Goal: Transaction & Acquisition: Purchase product/service

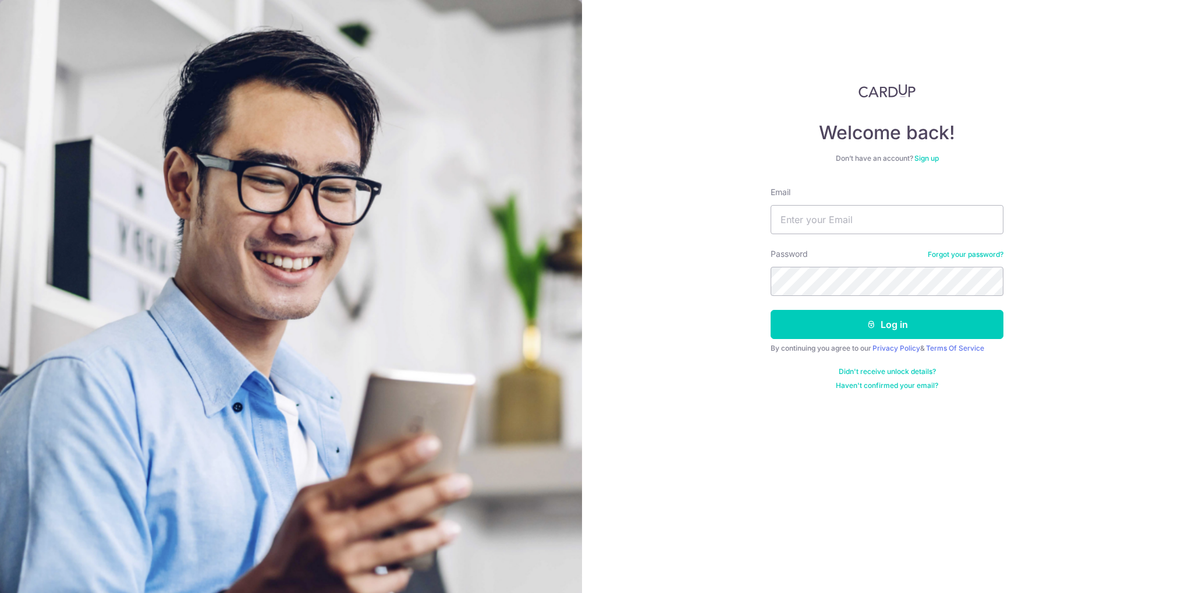
click at [845, 223] on input "Email" at bounding box center [887, 219] width 233 height 29
type input "[EMAIL_ADDRESS][DOMAIN_NAME]"
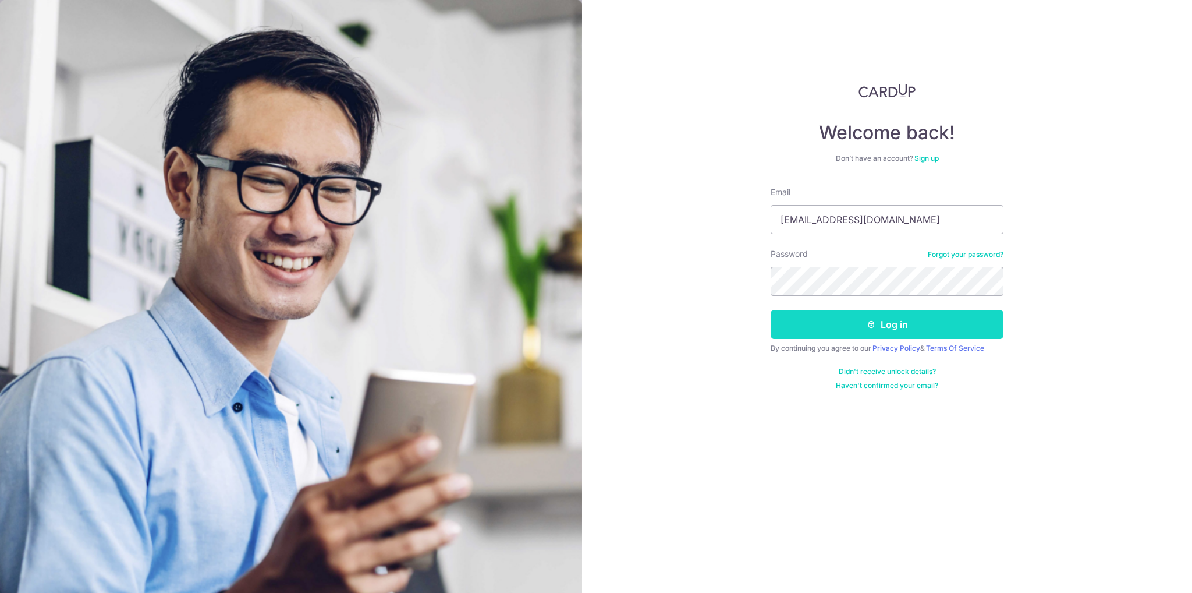
click at [845, 328] on button "Log in" at bounding box center [887, 324] width 233 height 29
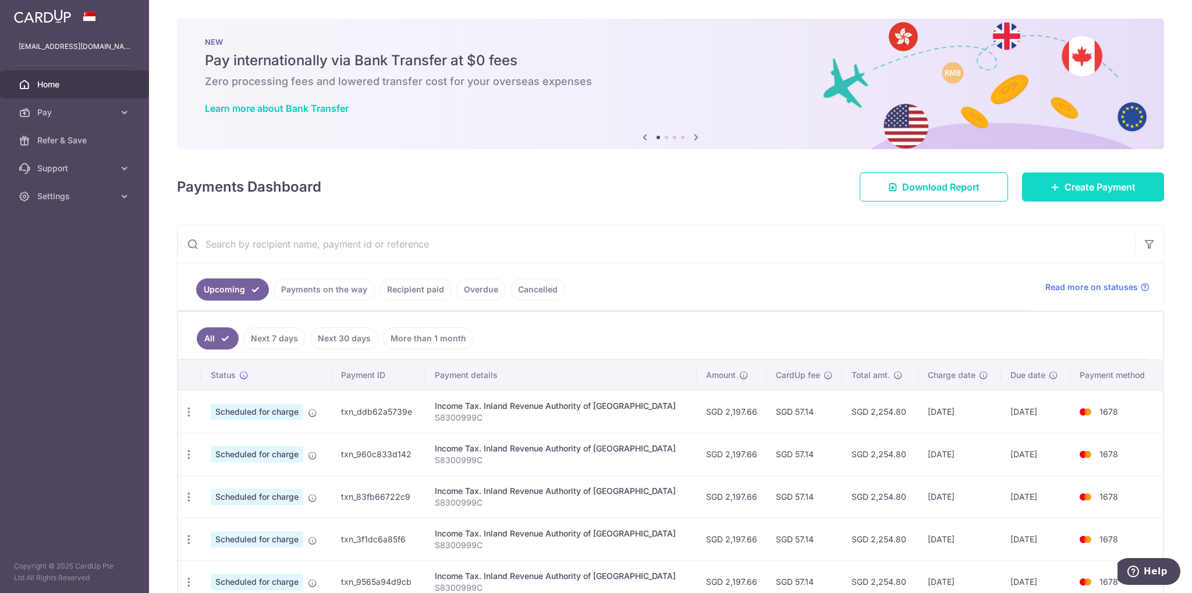
click at [1109, 187] on span "Create Payment" at bounding box center [1100, 187] width 71 height 14
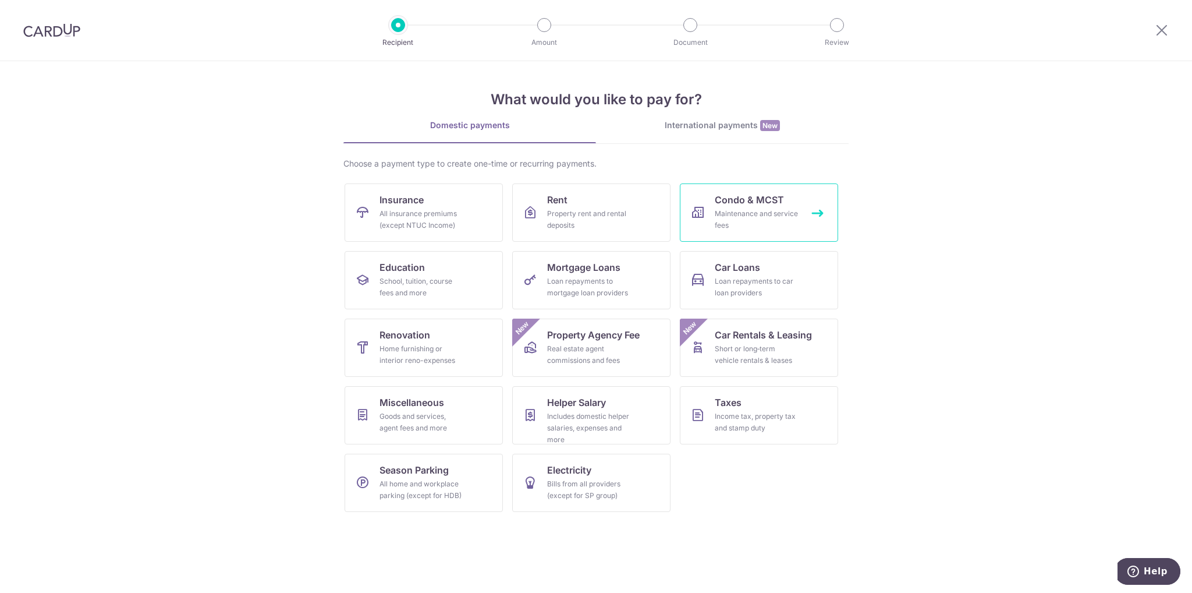
click at [759, 210] on div "Maintenance and service fees" at bounding box center [757, 219] width 84 height 23
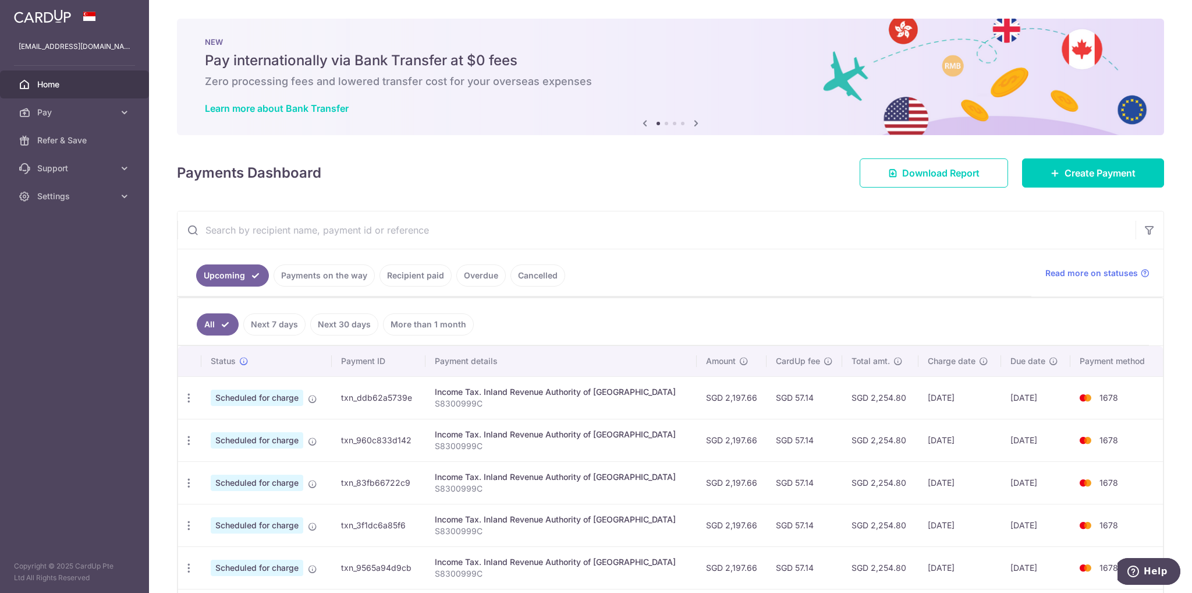
click at [689, 121] on icon at bounding box center [696, 123] width 14 height 15
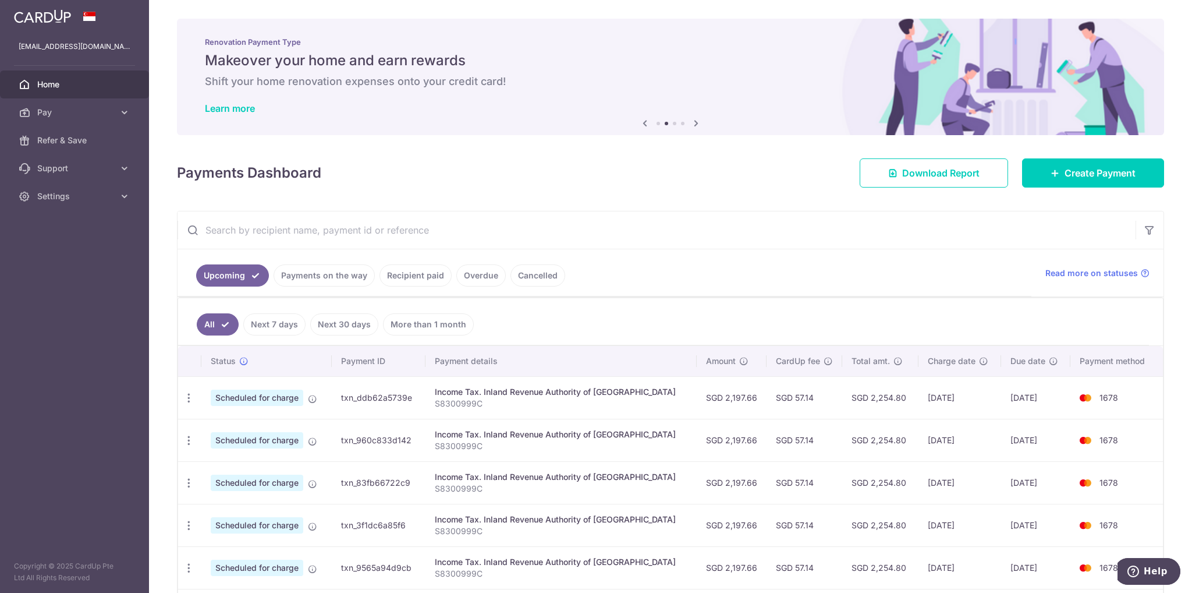
click at [689, 121] on icon at bounding box center [696, 123] width 14 height 15
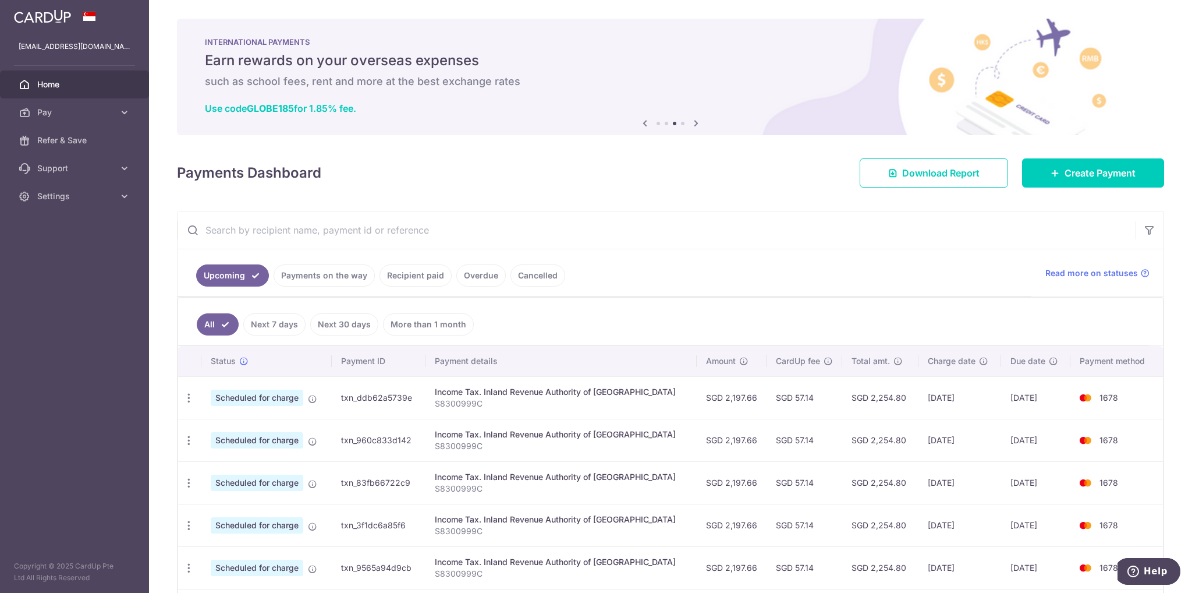
click at [689, 121] on icon at bounding box center [696, 123] width 14 height 15
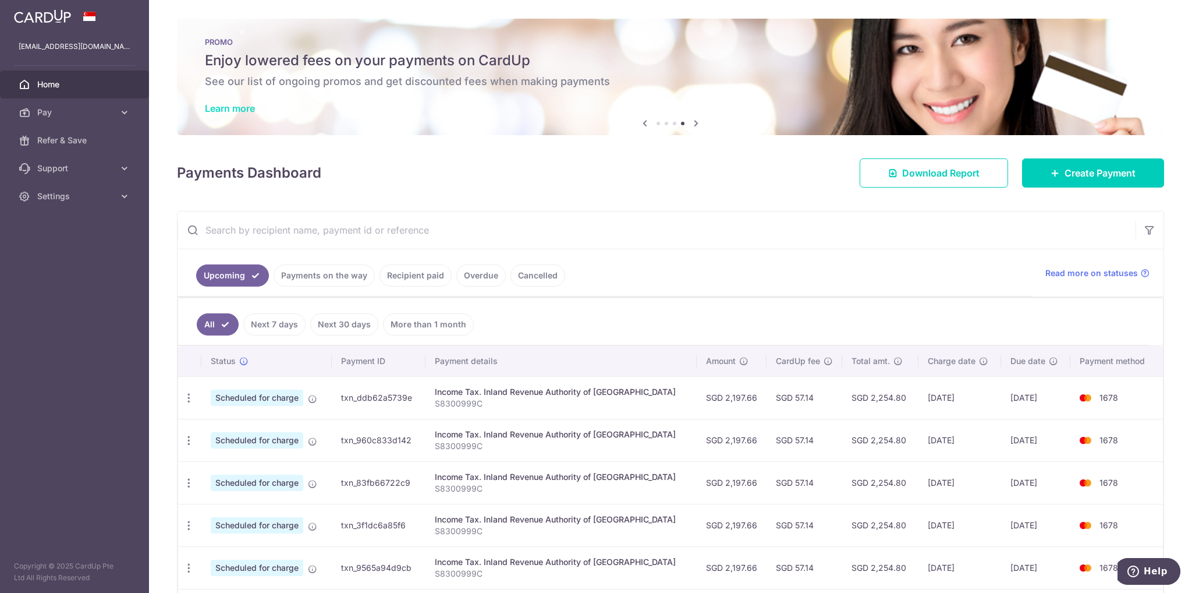
click at [244, 105] on link "Learn more" at bounding box center [230, 108] width 50 height 12
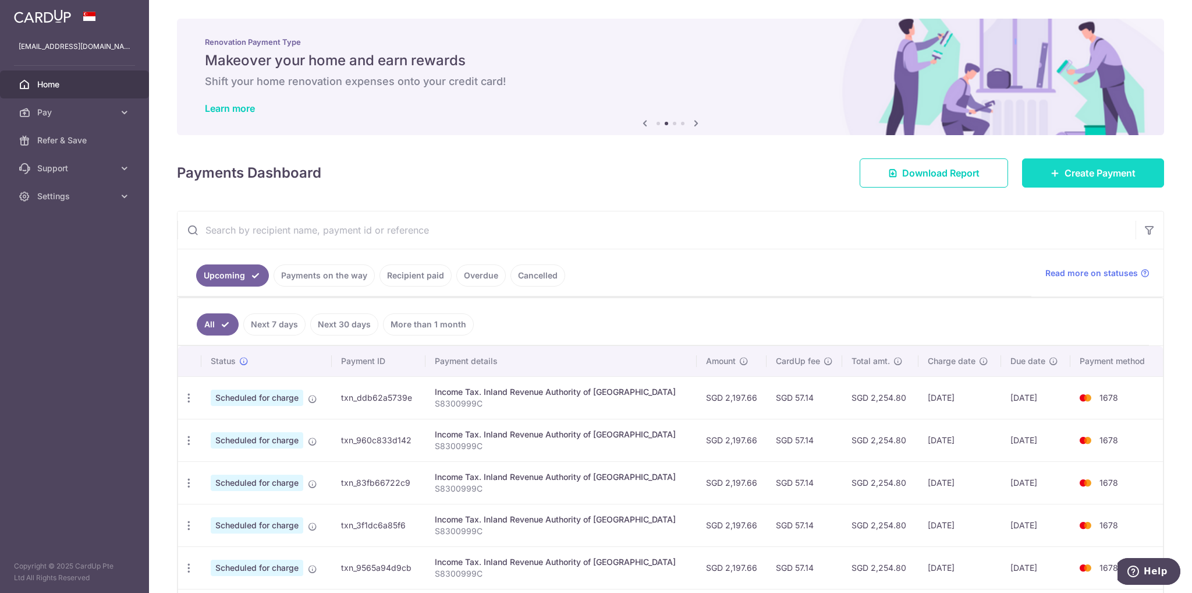
click at [1101, 168] on span "Create Payment" at bounding box center [1100, 173] width 71 height 14
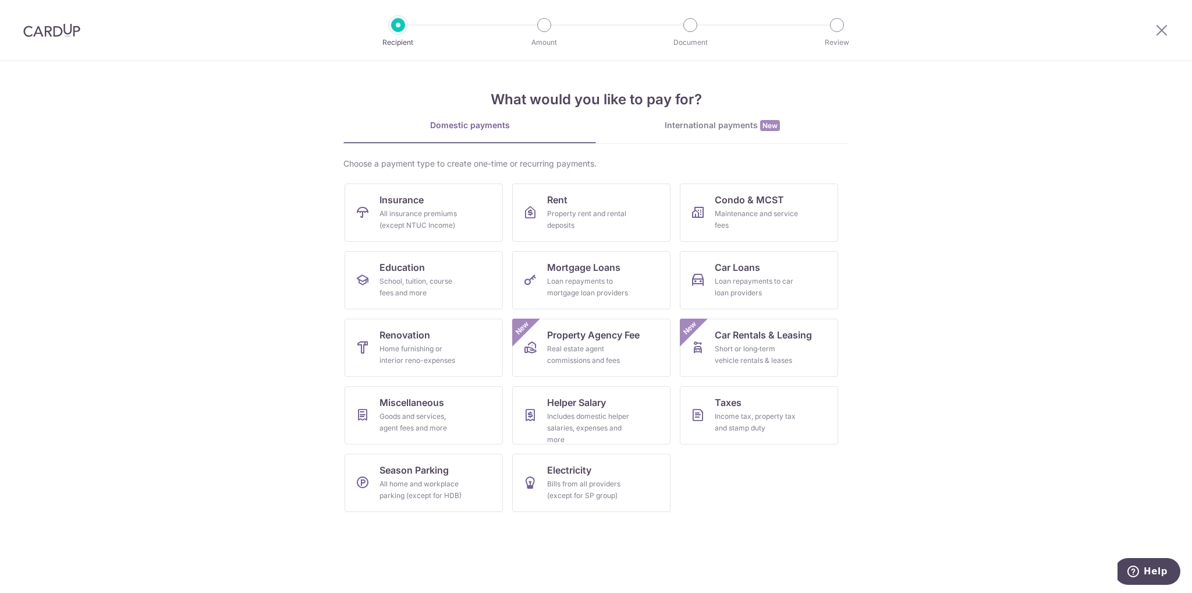
click at [962, 89] on section "What would you like to pay for? Domestic payments International payments New Ch…" at bounding box center [596, 327] width 1192 height 532
click at [731, 211] on div "Maintenance and service fees" at bounding box center [757, 219] width 84 height 23
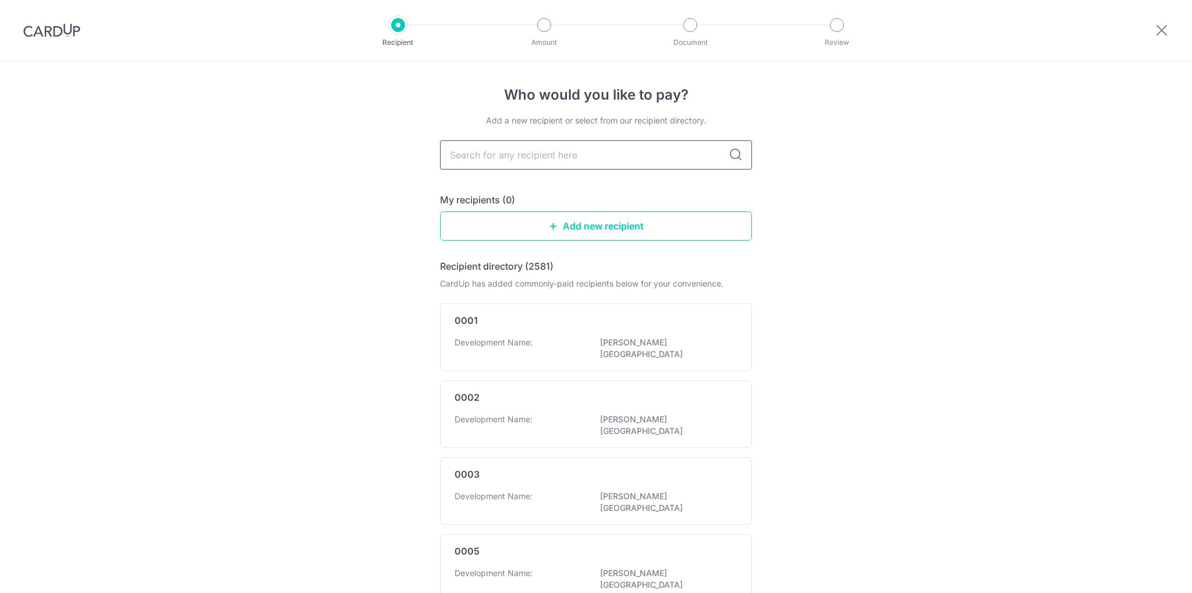
click at [582, 157] on input "text" at bounding box center [596, 154] width 312 height 29
type input "3245"
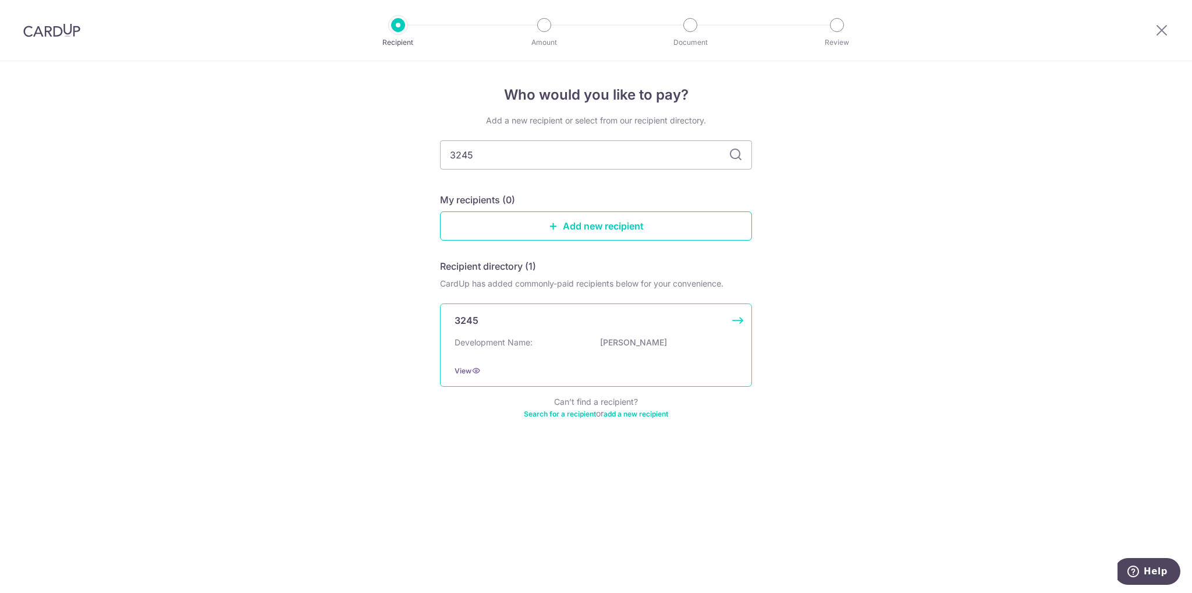
click at [582, 339] on div "Development Name: KOVAN MELODY" at bounding box center [596, 346] width 283 height 19
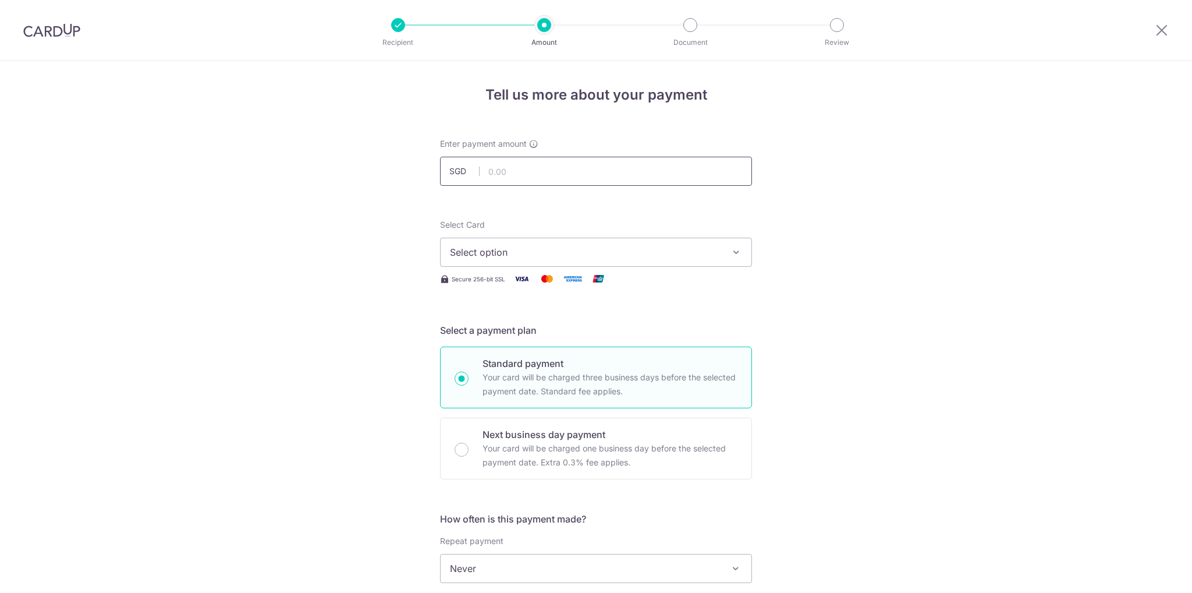
click at [548, 174] on input "text" at bounding box center [596, 171] width 312 height 29
type input "1,020.24"
click at [608, 195] on form "Enter payment amount SGD 1,020.24 1020.24 Select Card Select option Add credit …" at bounding box center [596, 599] width 312 height 922
click at [554, 254] on span "Select option" at bounding box center [585, 252] width 271 height 14
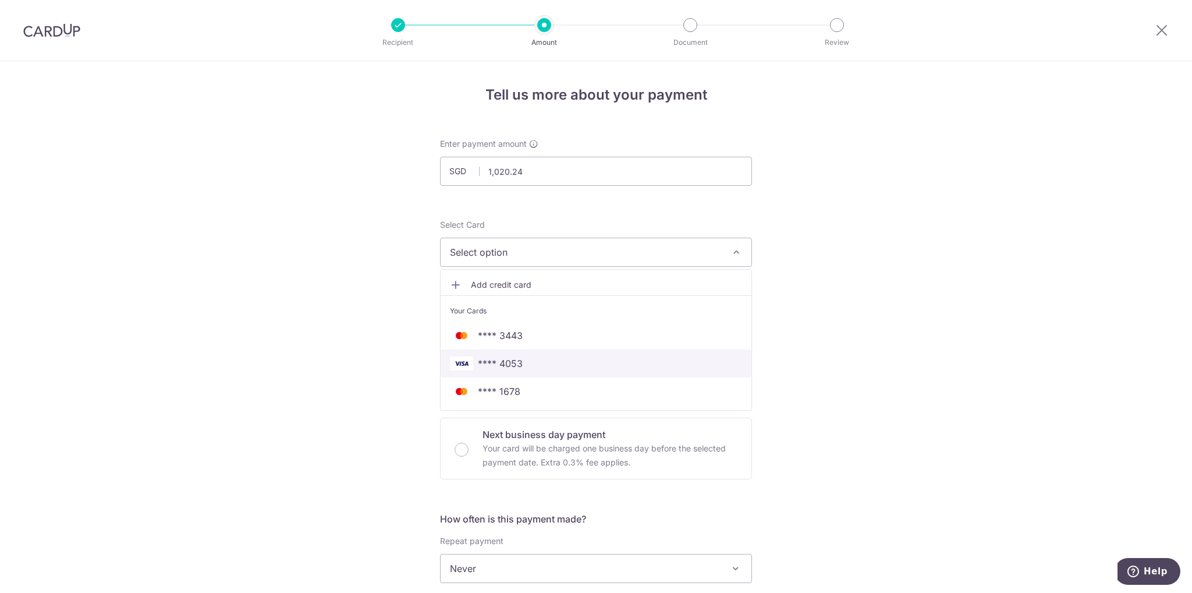
click at [540, 367] on span "**** 4053" at bounding box center [596, 363] width 292 height 14
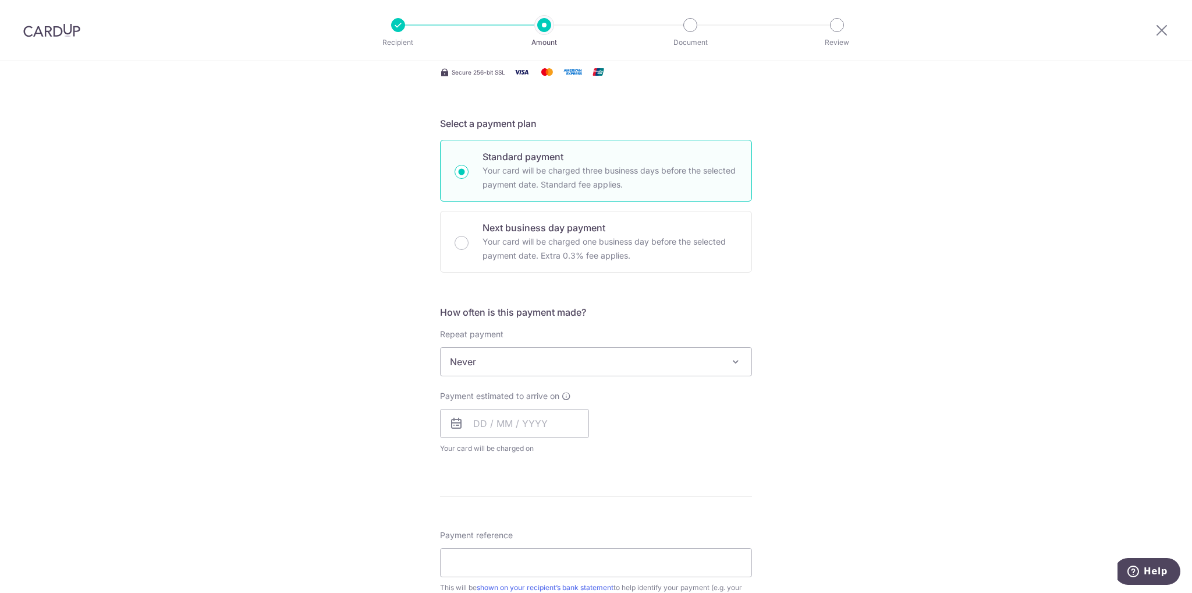
scroll to position [233, 0]
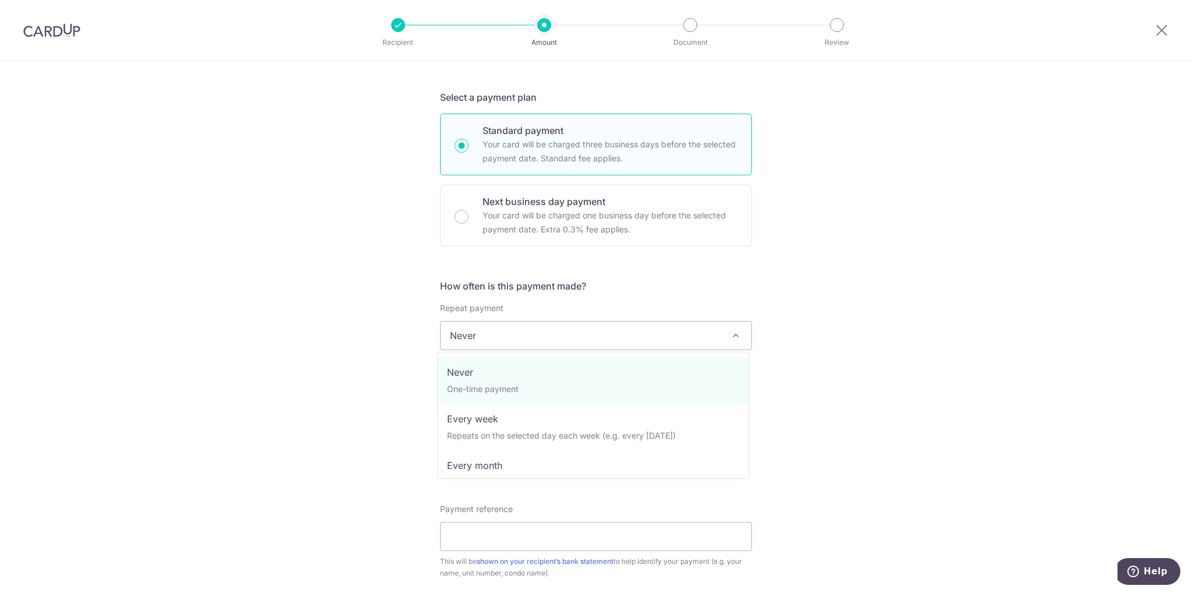
click at [575, 331] on span "Never" at bounding box center [596, 335] width 311 height 28
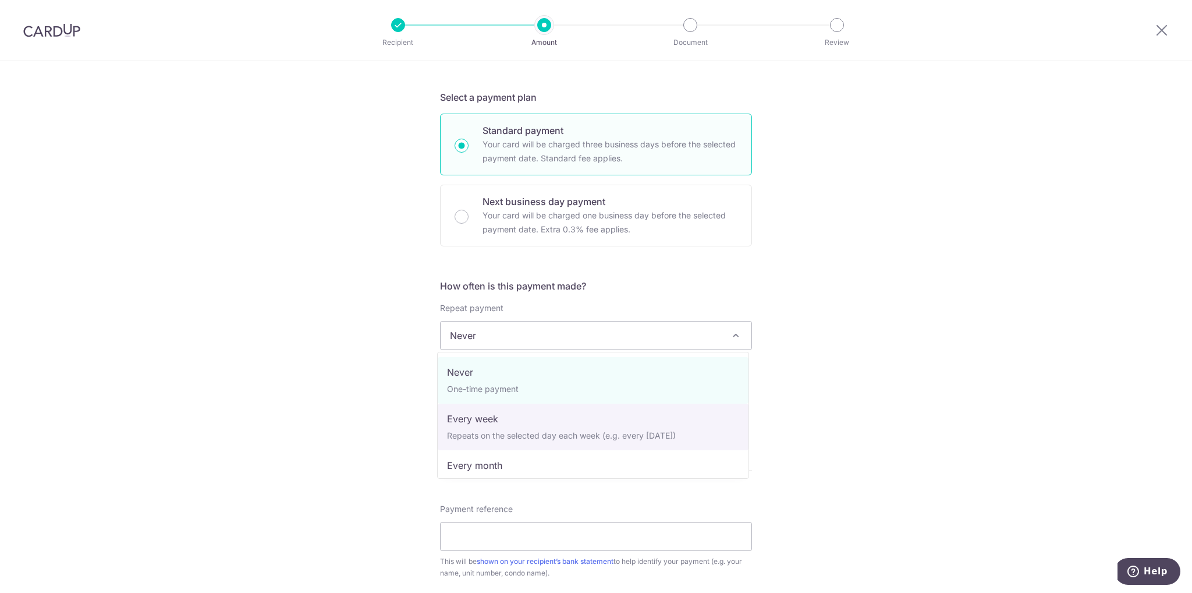
scroll to position [116, 0]
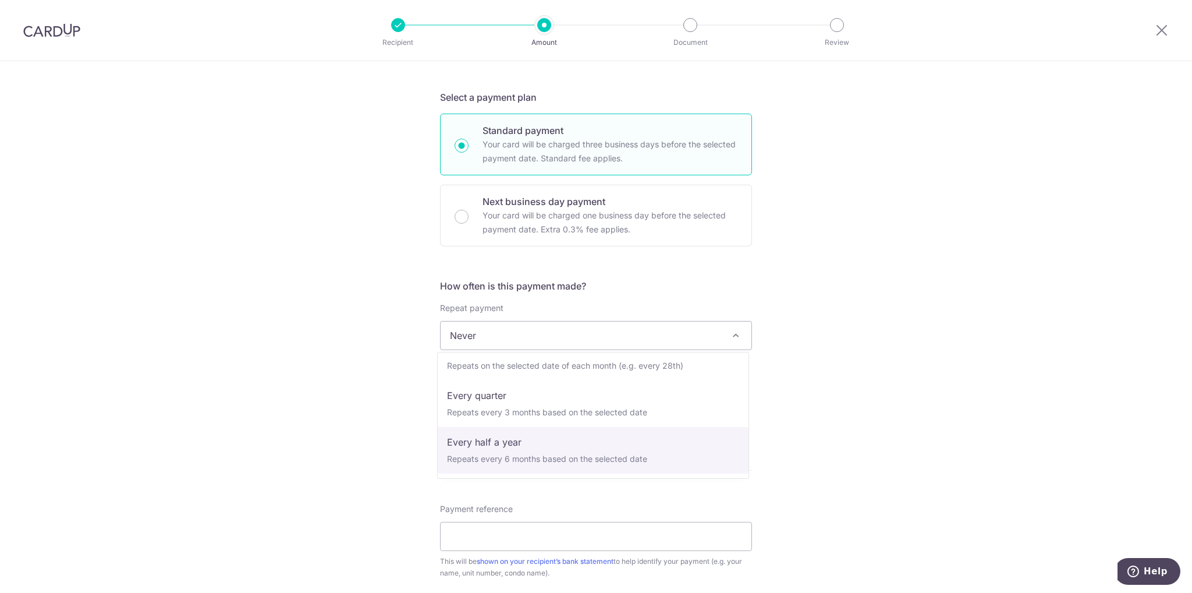
select select "5"
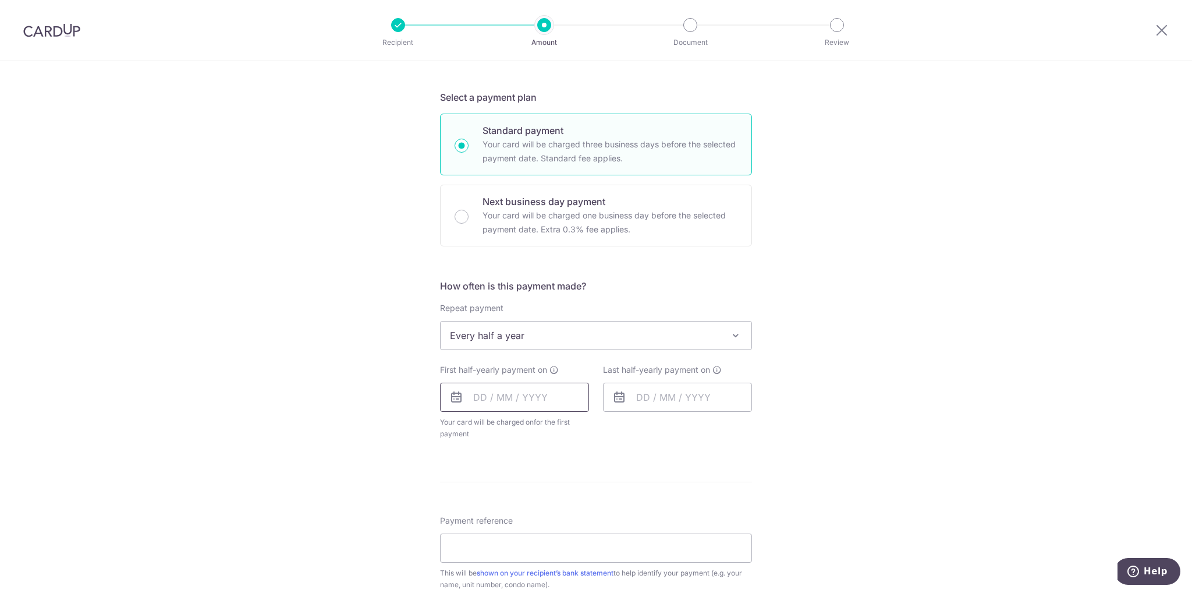
click at [471, 401] on input "text" at bounding box center [514, 397] width 149 height 29
click at [554, 525] on link "14" at bounding box center [557, 526] width 19 height 19
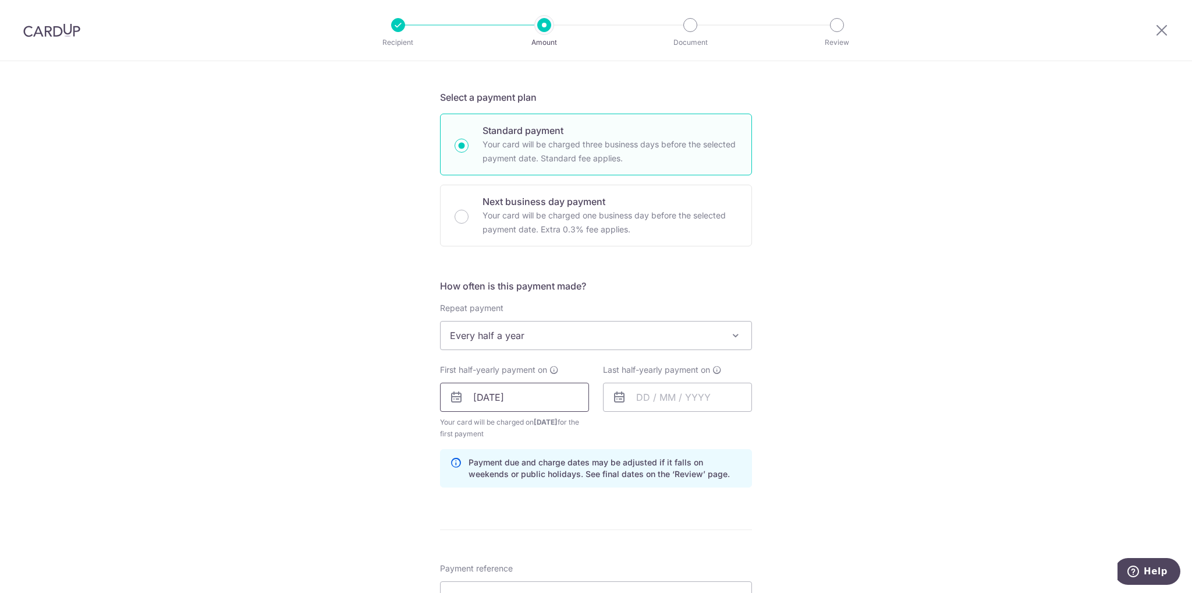
click at [511, 392] on input "14/08/2025" at bounding box center [514, 397] width 149 height 29
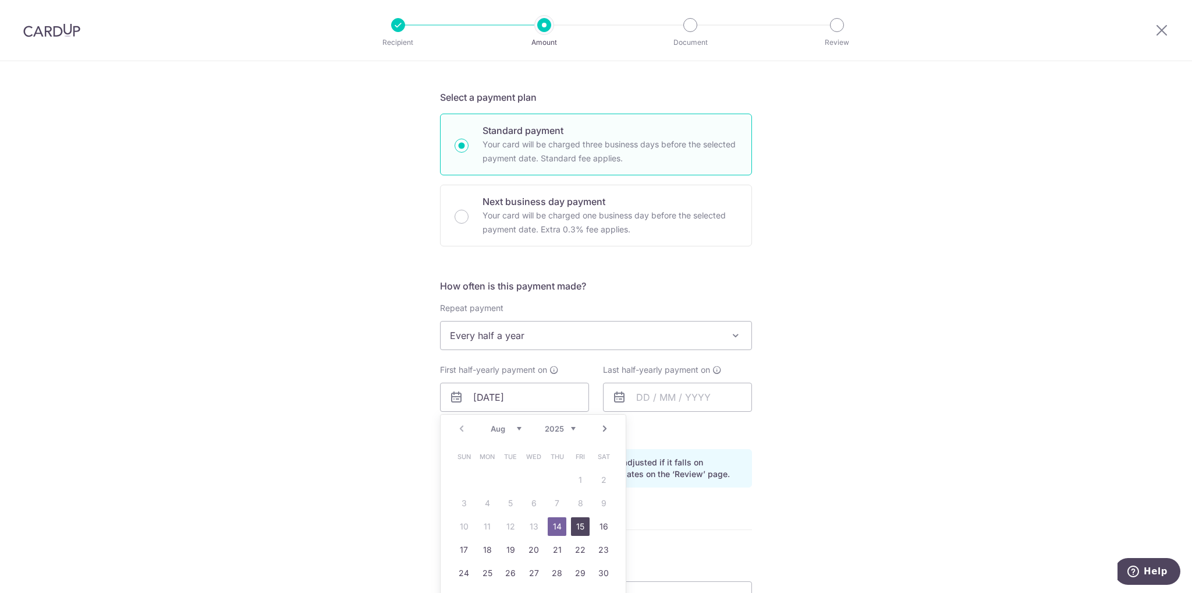
click at [581, 524] on link "15" at bounding box center [580, 526] width 19 height 19
type input "15/08/2025"
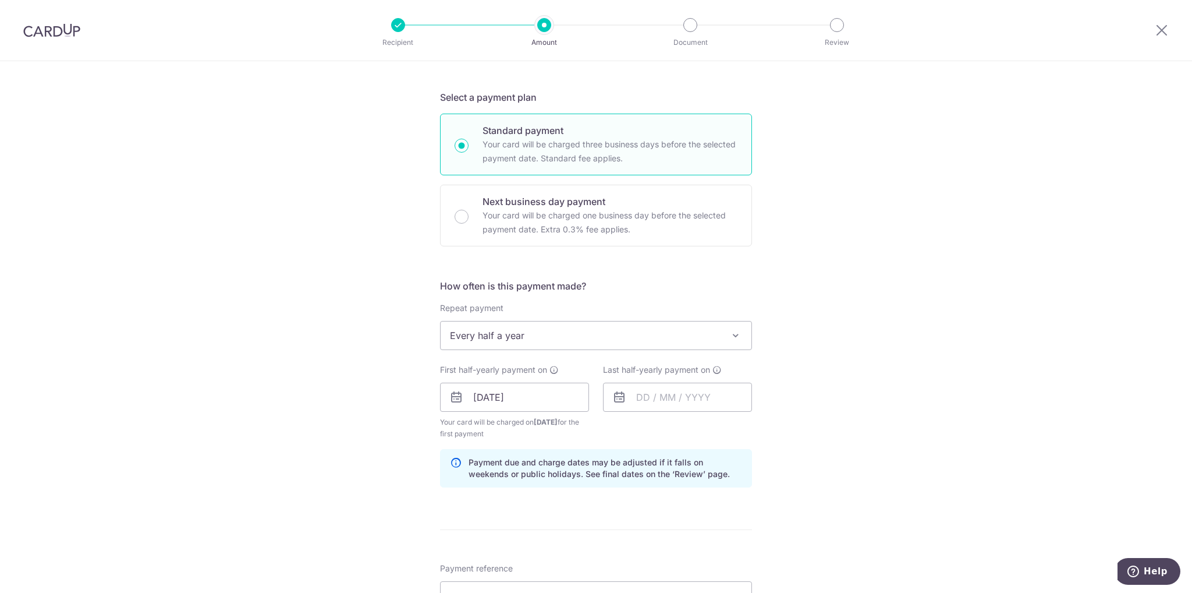
click at [600, 324] on span "Every half a year" at bounding box center [596, 335] width 311 height 28
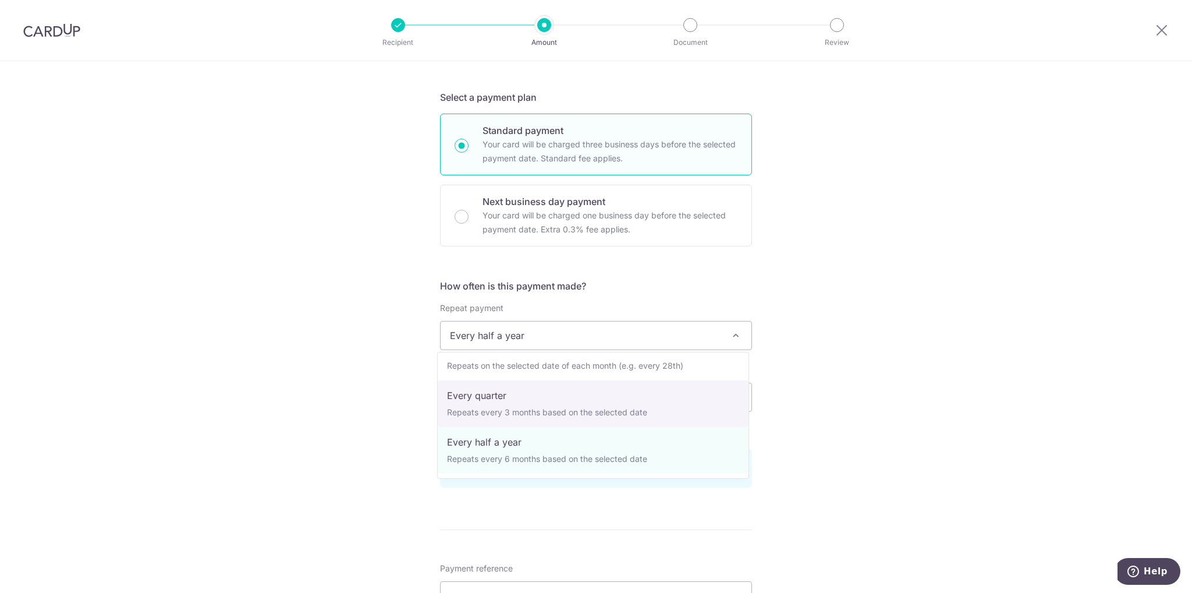
click at [799, 376] on div "Tell us more about your payment Enter payment amount SGD 1,020.24 1020.24 Selec…" at bounding box center [596, 384] width 1192 height 1113
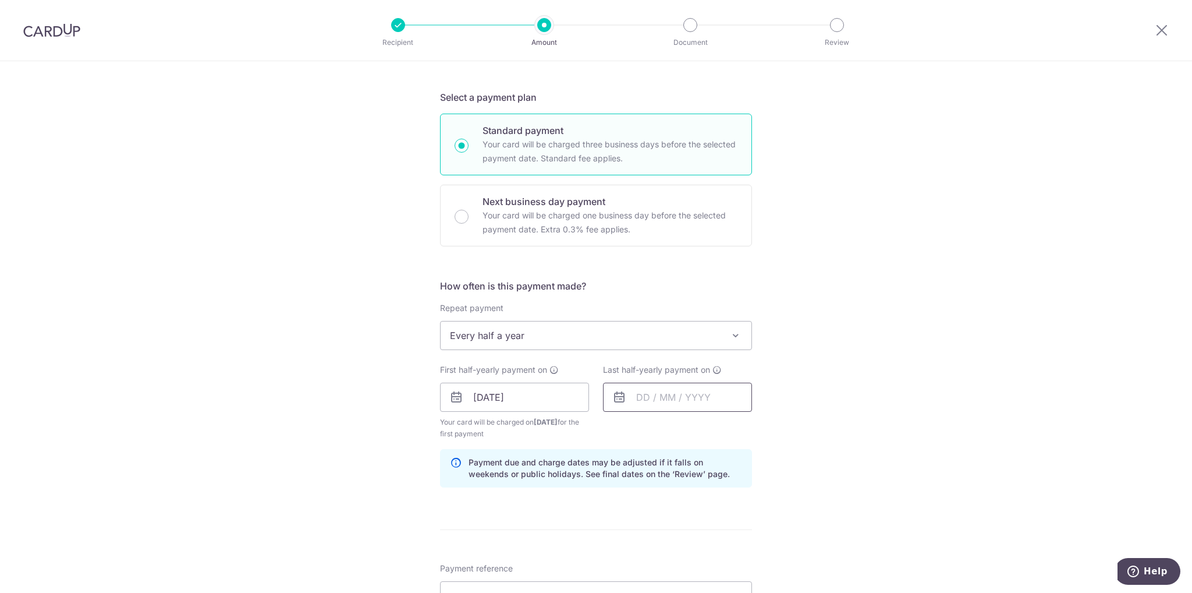
click at [668, 395] on input "text" at bounding box center [677, 397] width 149 height 29
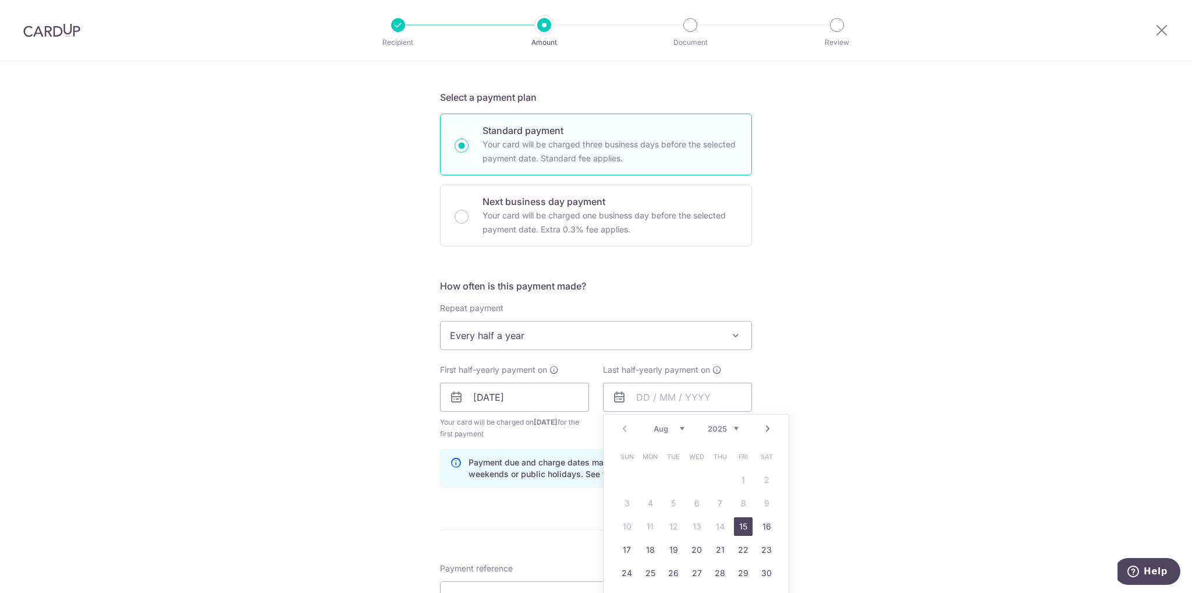
click at [664, 429] on select "Aug Sep Oct Nov Dec" at bounding box center [669, 428] width 31 height 9
click at [727, 425] on select "2025 2026 2027 2028 2029 2030 2031 2032 2033 2034 2035" at bounding box center [723, 428] width 31 height 9
click at [659, 428] on select "Jan Feb Mar Apr May Jun Jul Aug Sep Oct Nov Dec" at bounding box center [669, 428] width 31 height 9
click at [642, 522] on link "16" at bounding box center [650, 526] width 19 height 19
type input "16/02/2026"
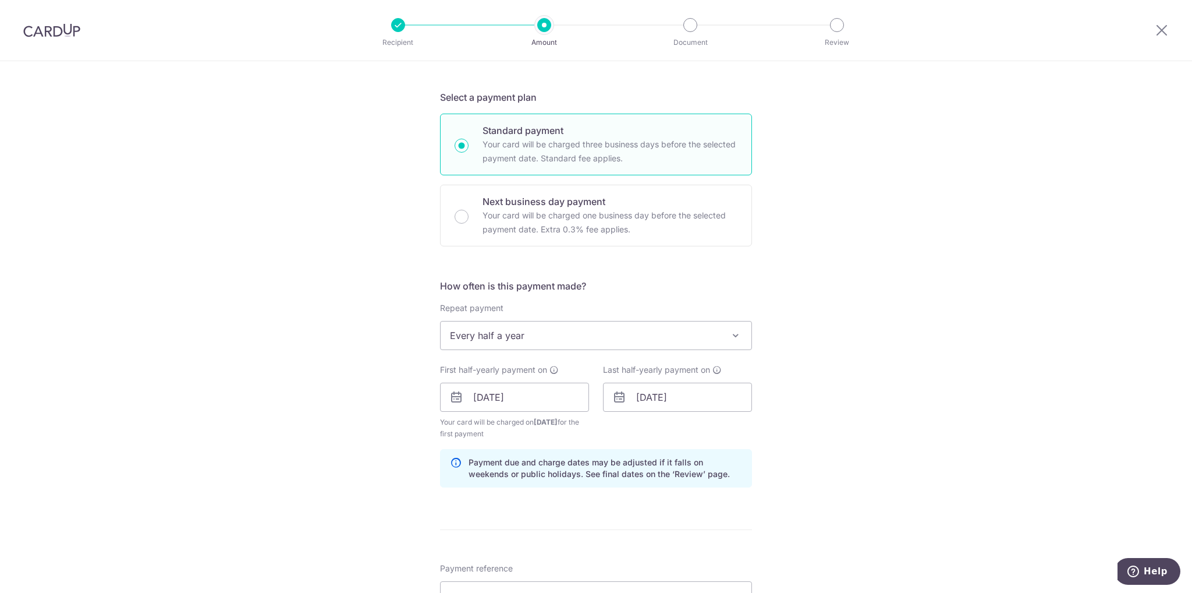
click at [844, 452] on div "Tell us more about your payment Enter payment amount SGD 1,020.24 1020.24 Selec…" at bounding box center [596, 384] width 1192 height 1113
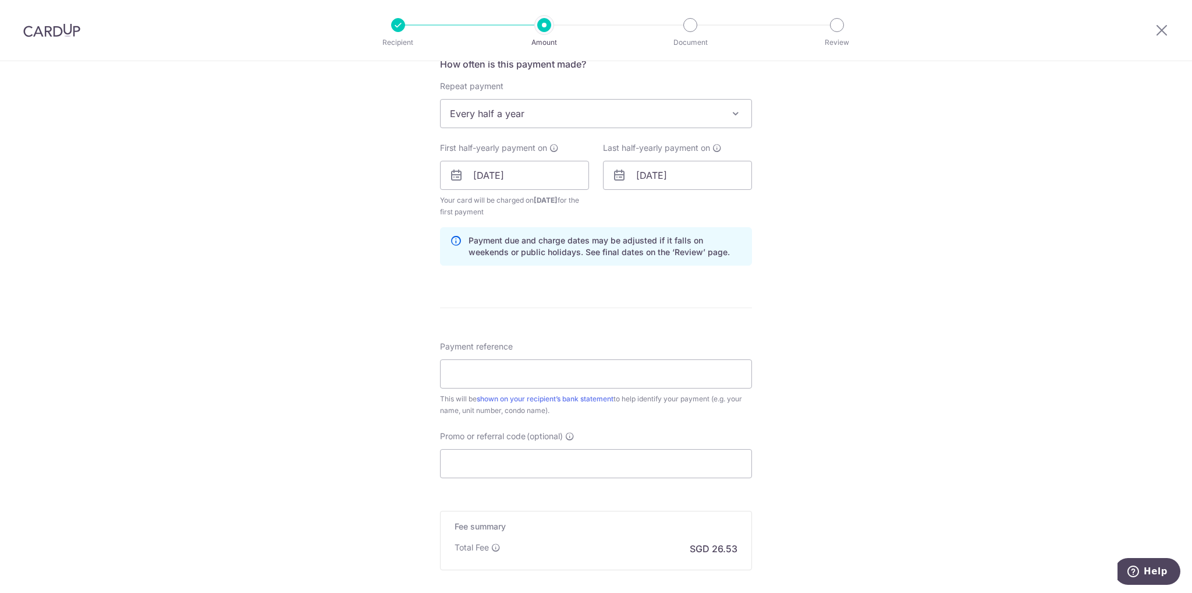
scroll to position [466, 0]
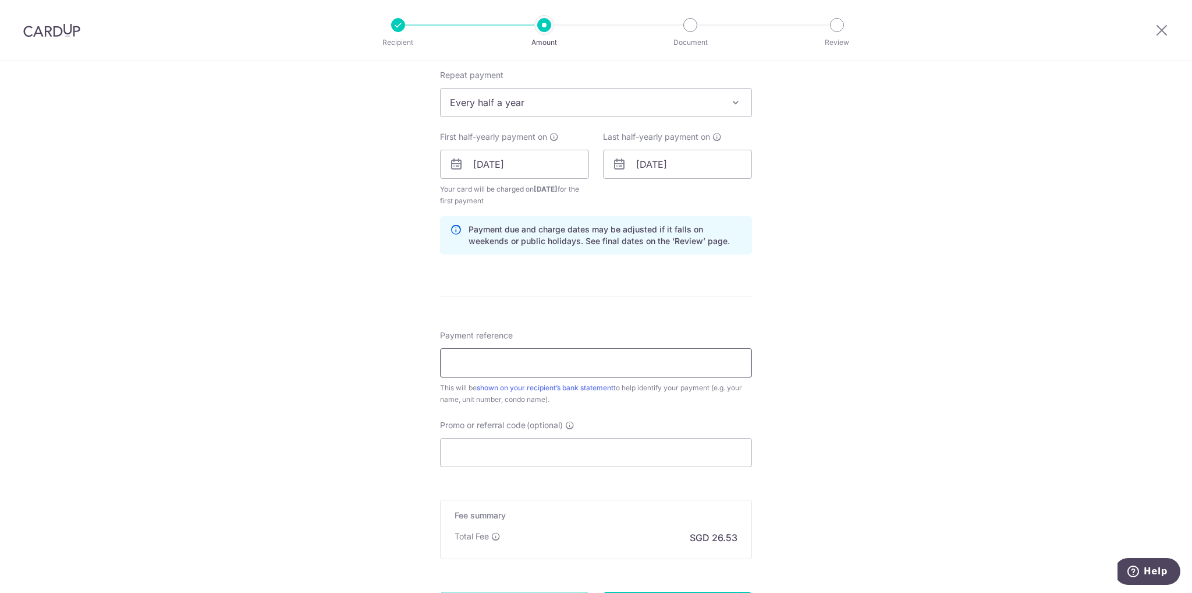
click at [523, 366] on input "Payment reference" at bounding box center [596, 362] width 312 height 29
type input "33-0638"
click at [588, 451] on input "Promo or referral code (optional)" at bounding box center [596, 452] width 312 height 29
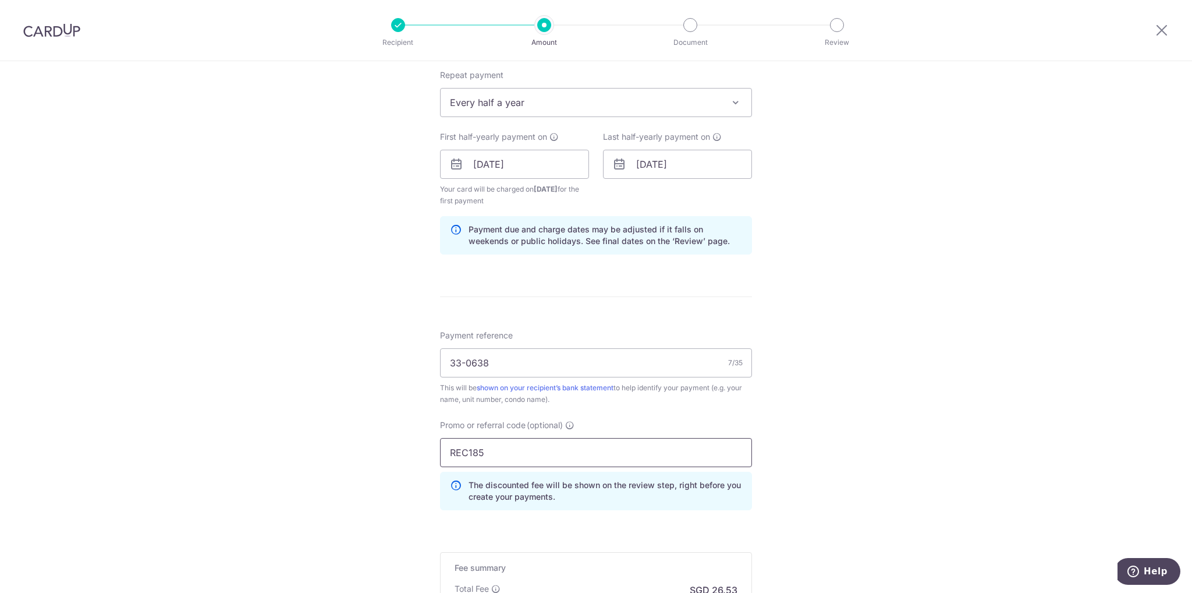
type input "REC185"
click at [804, 451] on div "Tell us more about your payment Enter payment amount SGD 1,020.24 1020.24 Selec…" at bounding box center [596, 177] width 1192 height 1165
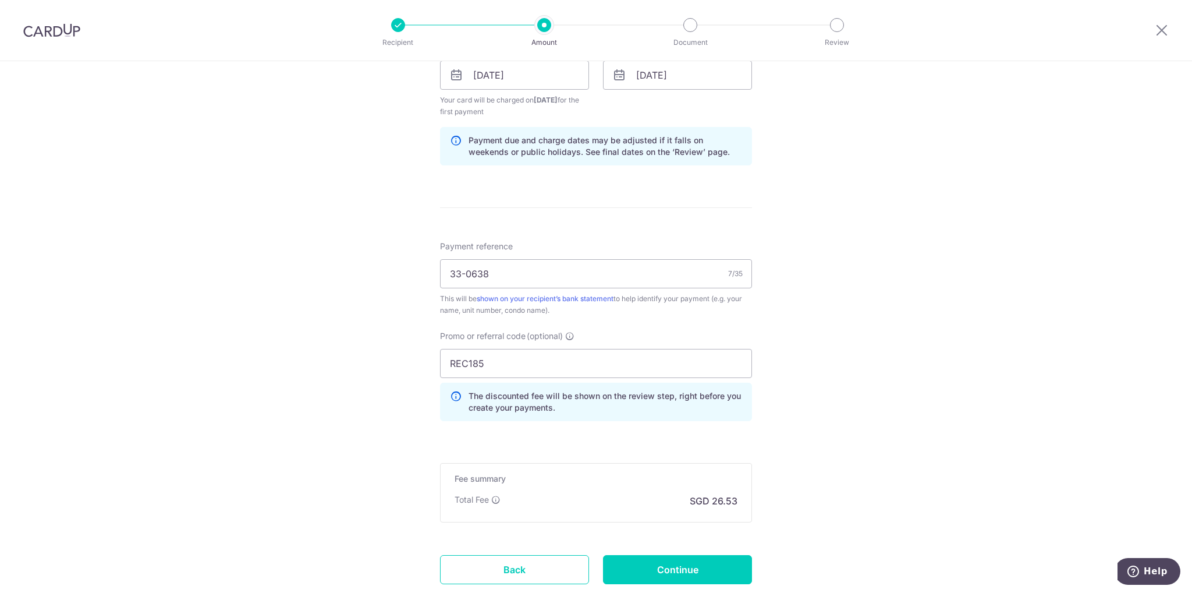
scroll to position [632, 0]
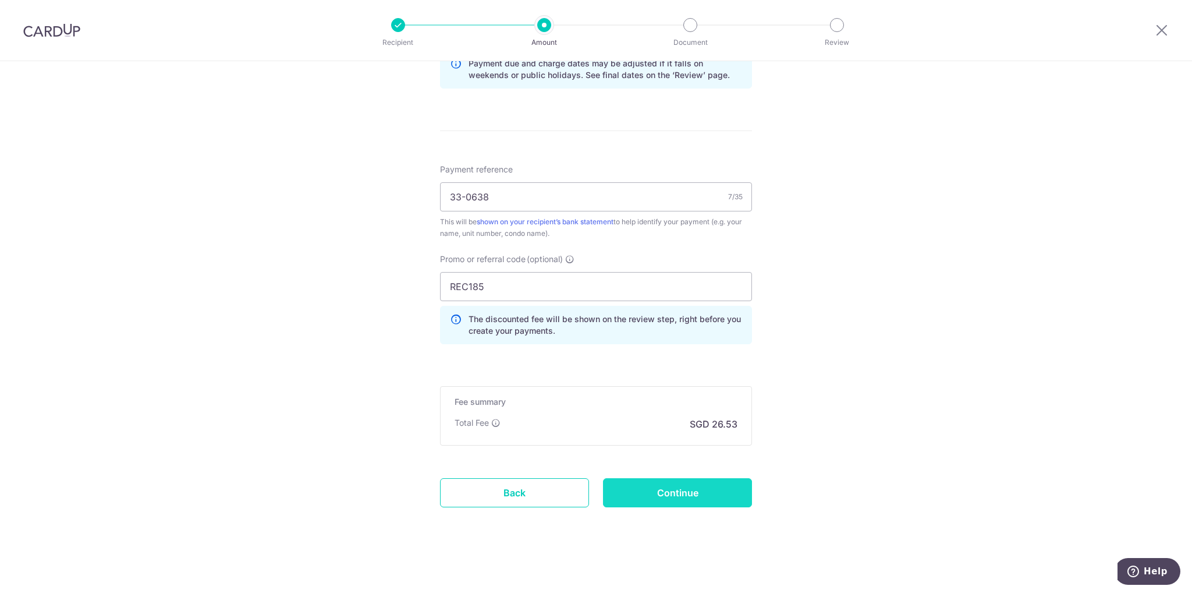
click at [693, 492] on input "Continue" at bounding box center [677, 492] width 149 height 29
type input "Create Schedule"
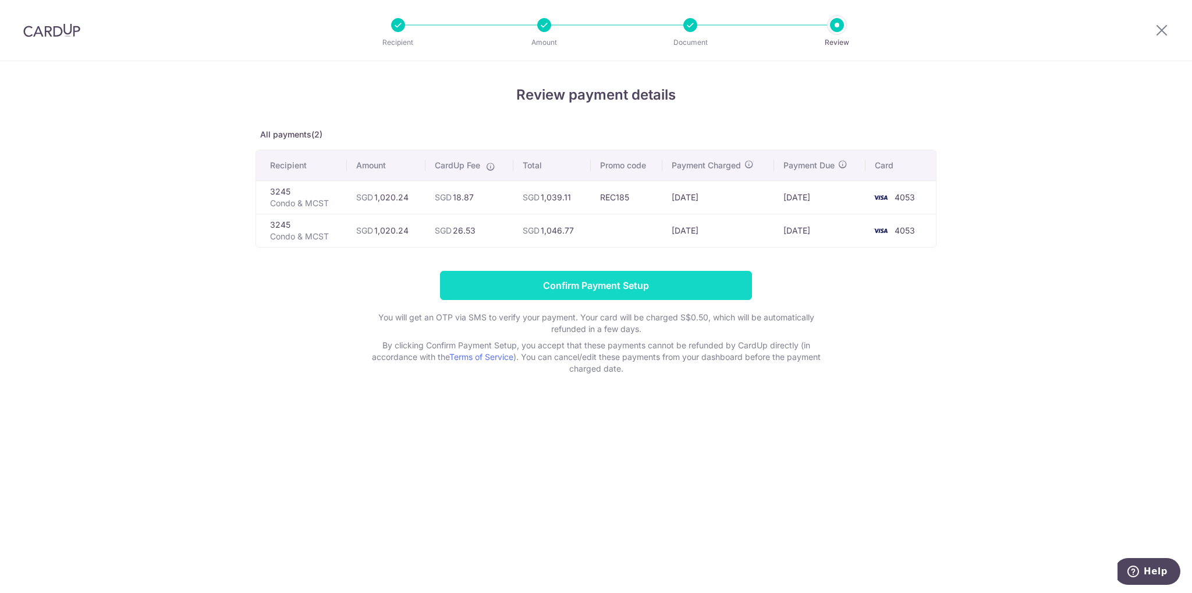
click at [624, 285] on input "Confirm Payment Setup" at bounding box center [596, 285] width 312 height 29
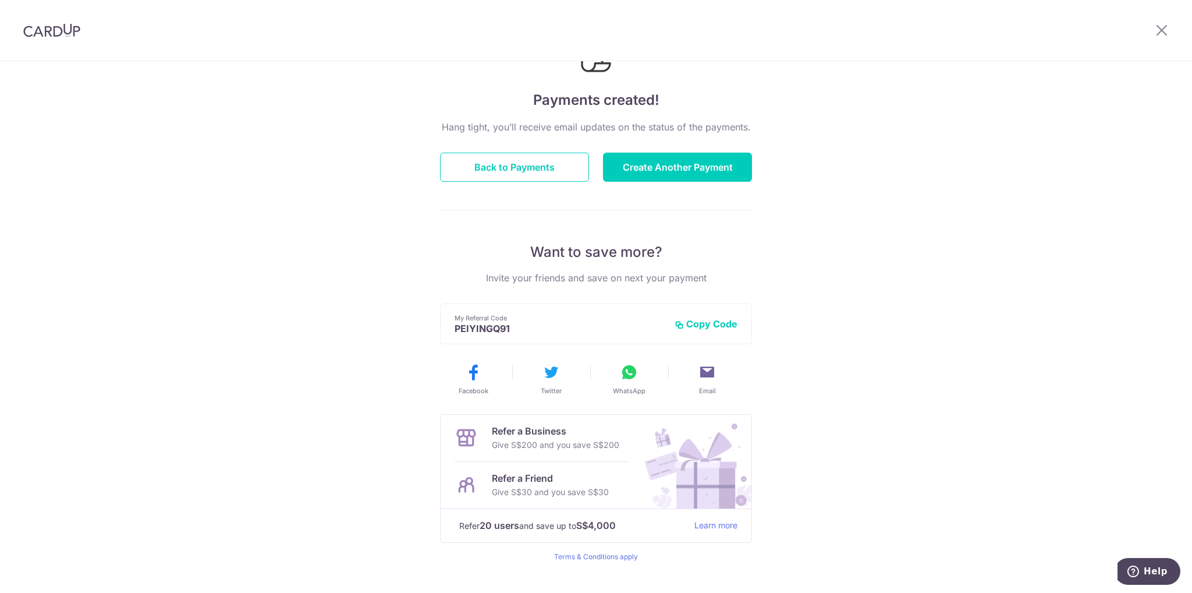
scroll to position [89, 0]
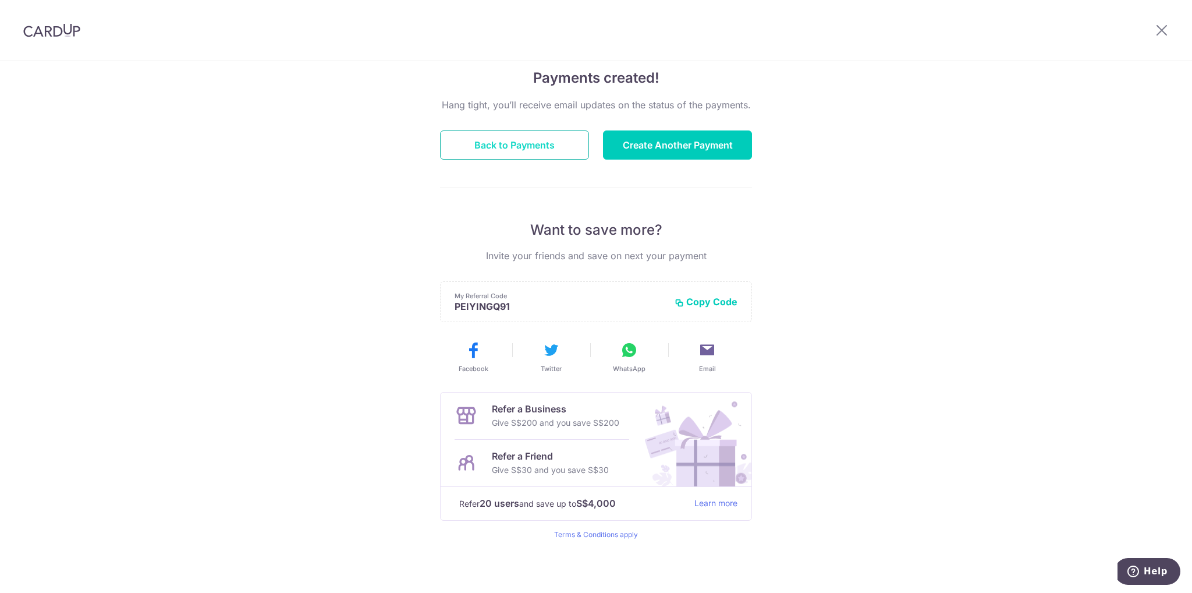
click at [522, 142] on button "Back to Payments" at bounding box center [514, 144] width 149 height 29
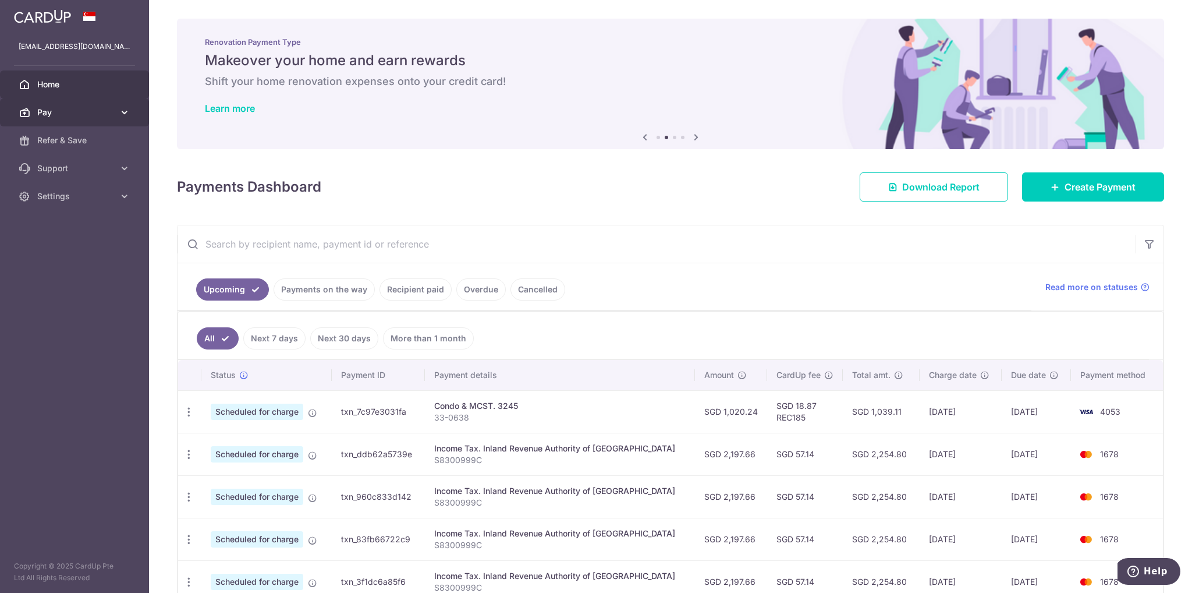
click at [86, 110] on span "Pay" at bounding box center [75, 113] width 77 height 12
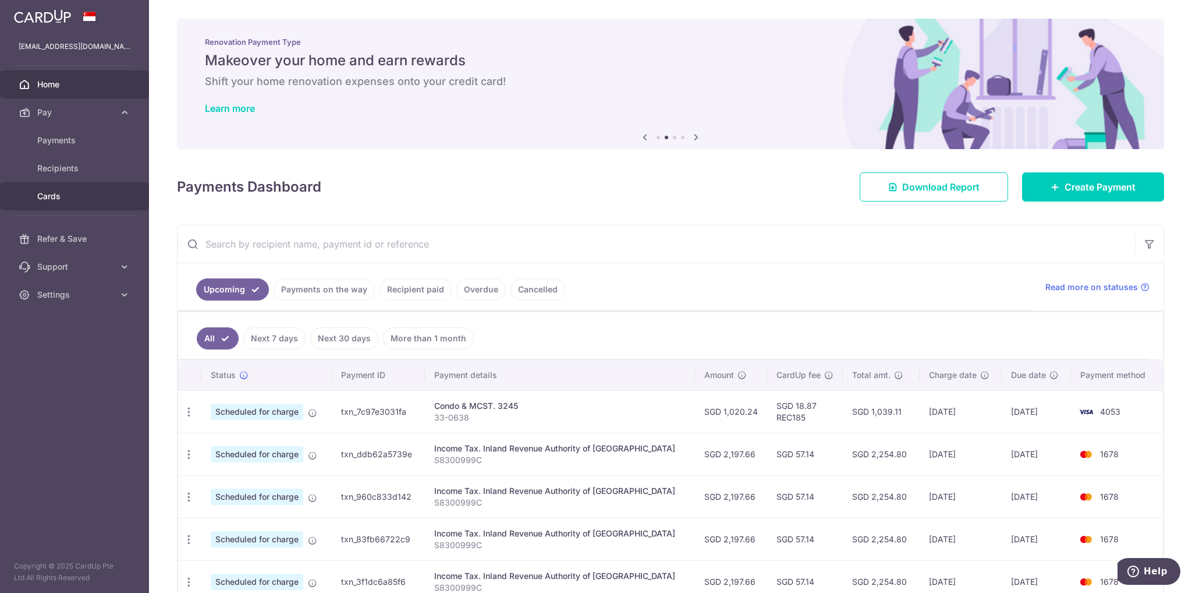
click at [59, 193] on span "Cards" at bounding box center [75, 196] width 77 height 12
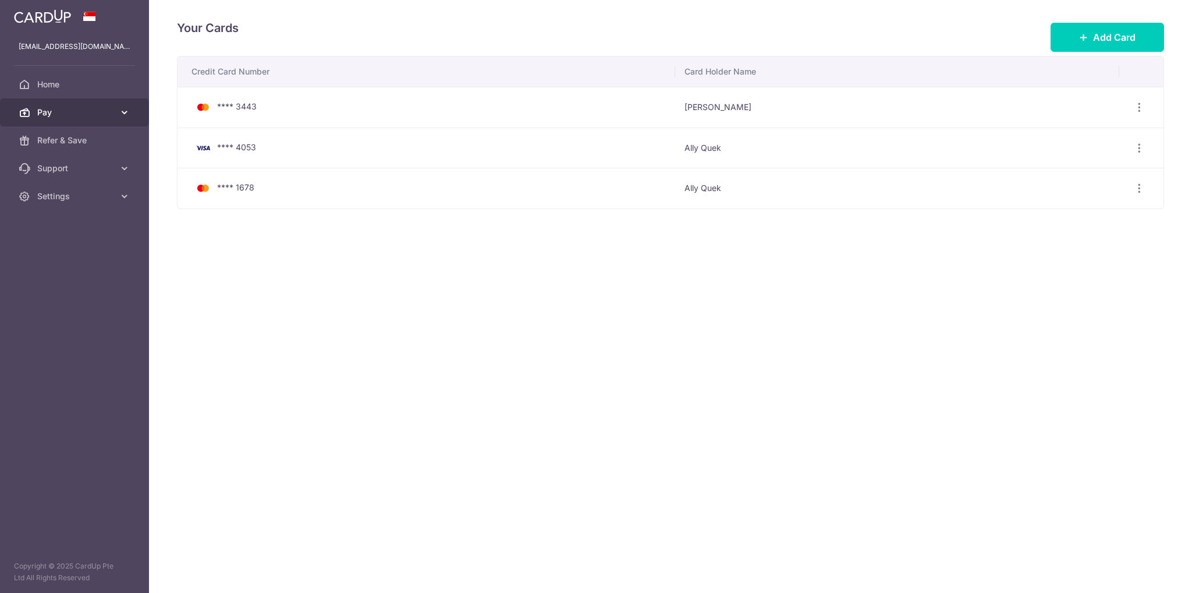
click at [97, 115] on span "Pay" at bounding box center [75, 113] width 77 height 12
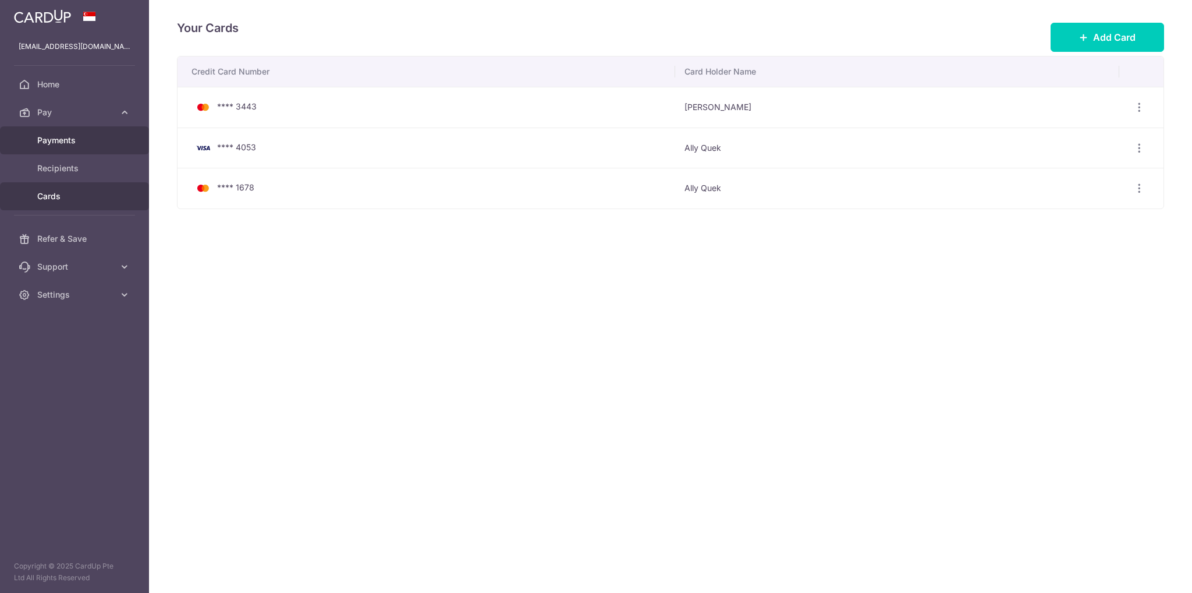
click at [73, 145] on span "Payments" at bounding box center [75, 141] width 77 height 12
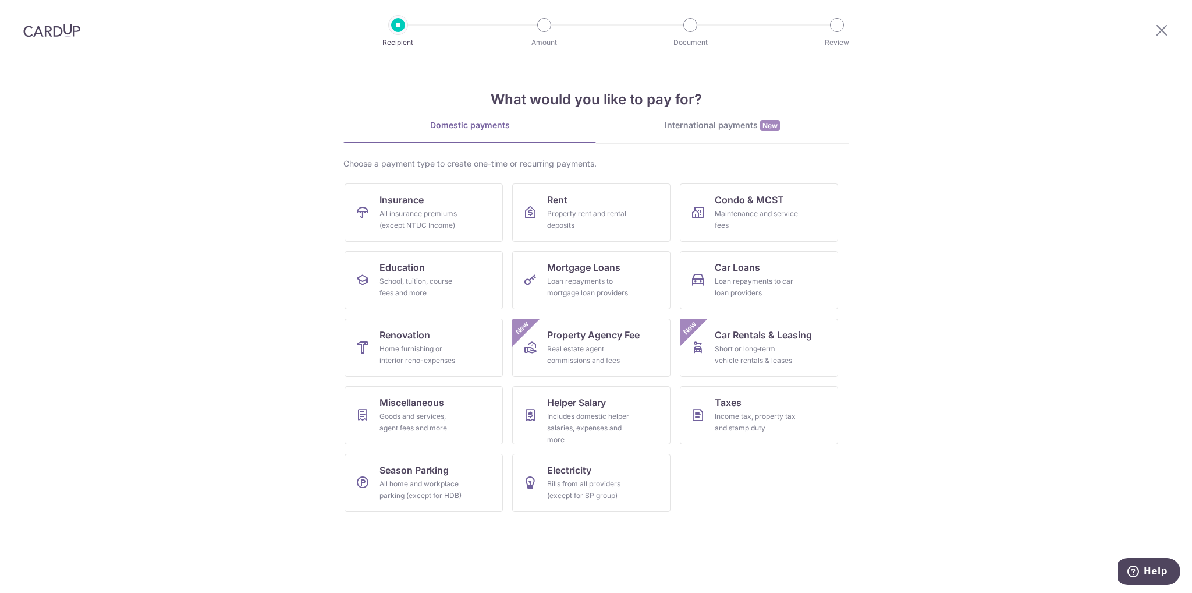
click at [668, 126] on div "International payments New" at bounding box center [722, 125] width 253 height 12
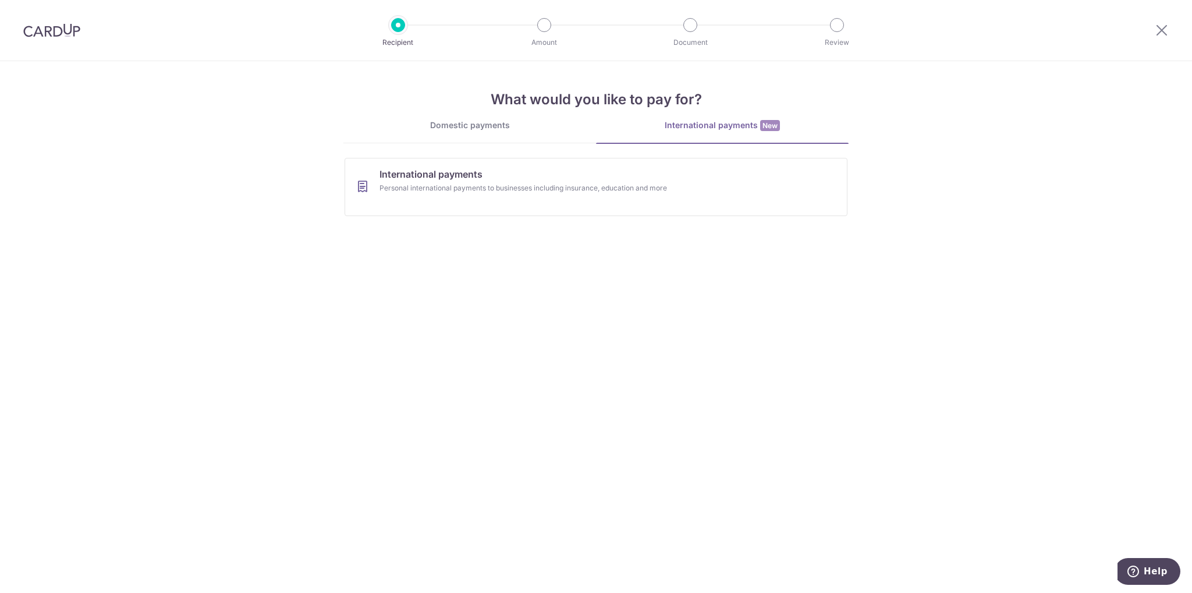
click at [477, 127] on div "Domestic payments" at bounding box center [470, 125] width 253 height 12
